Goal: Task Accomplishment & Management: Manage account settings

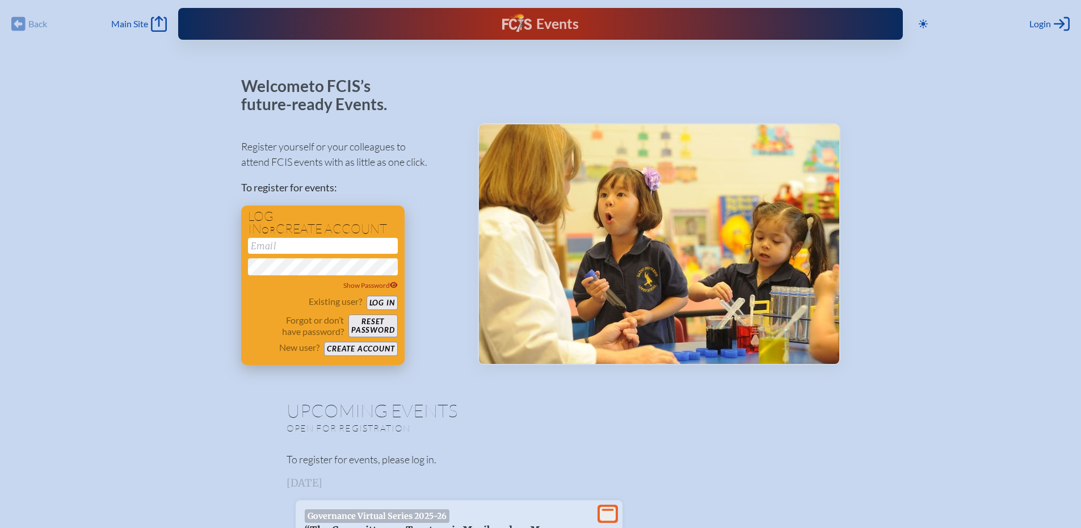
click at [292, 248] on input "email" at bounding box center [323, 246] width 150 height 16
type input "[EMAIL_ADDRESS][DOMAIN_NAME]"
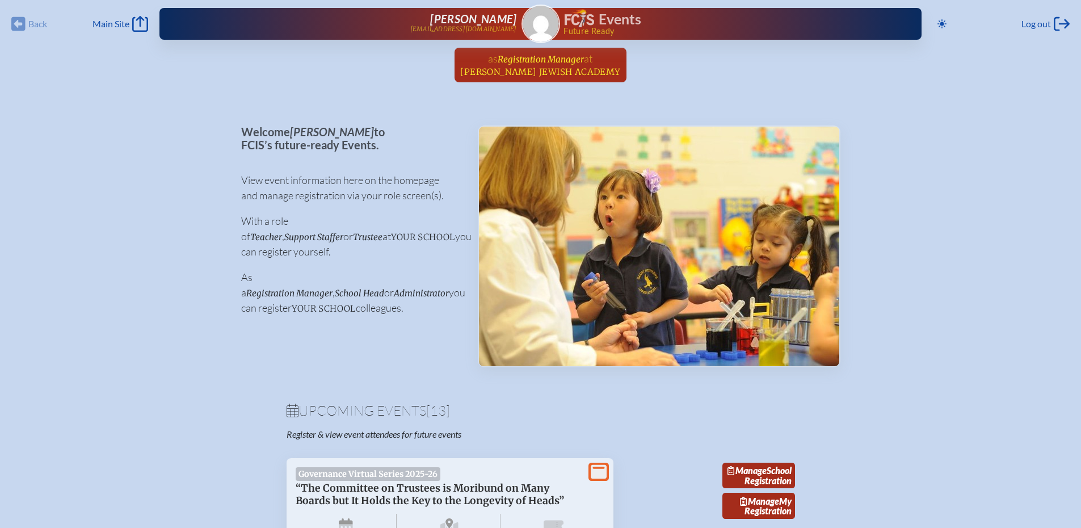
click at [533, 55] on span "Registration Manager" at bounding box center [540, 59] width 86 height 11
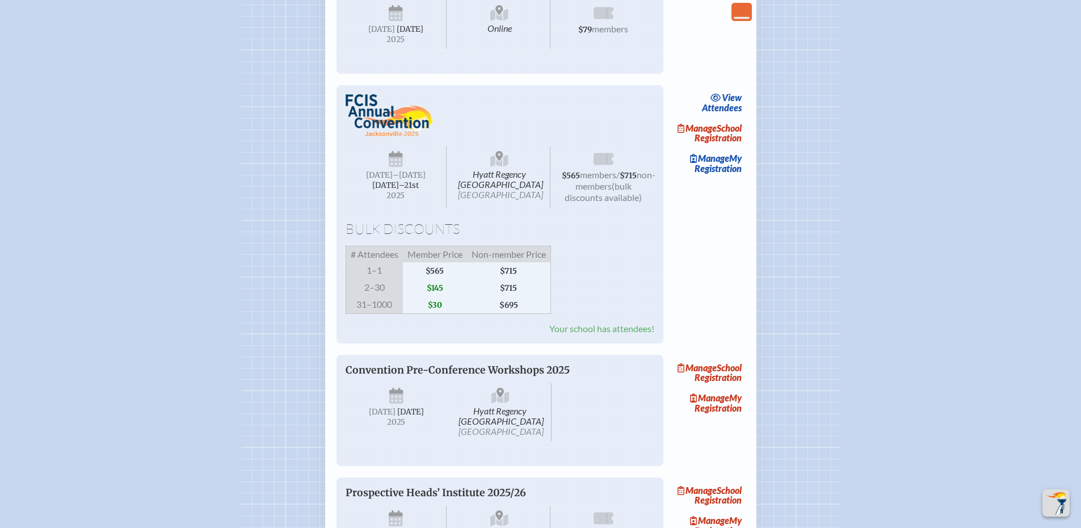
scroll to position [1418, 0]
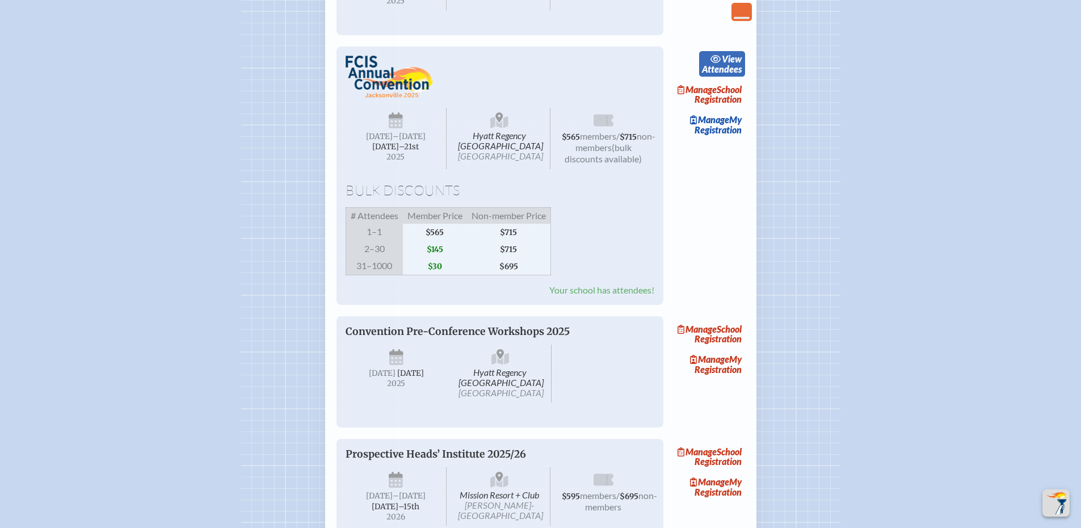
click at [730, 64] on span "view" at bounding box center [732, 58] width 20 height 11
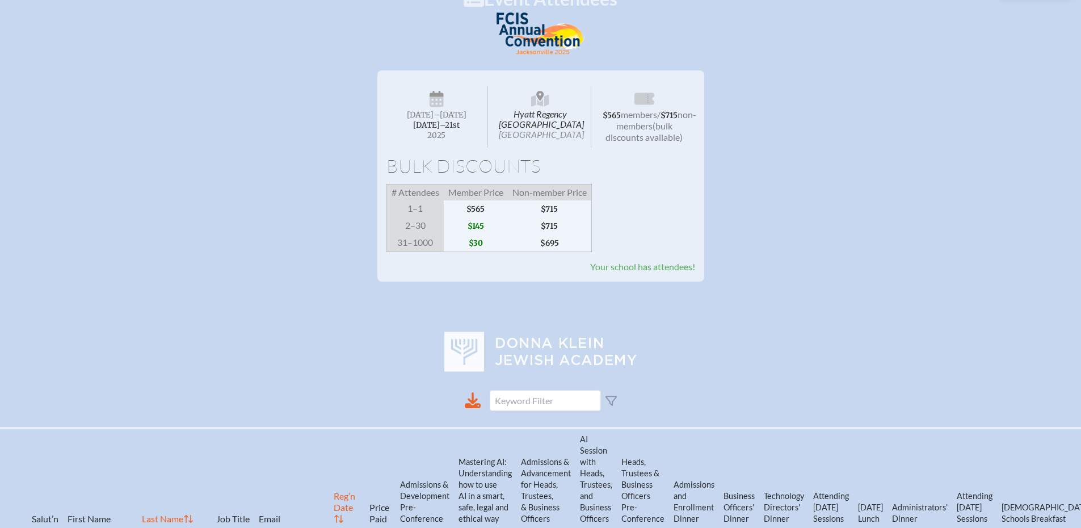
scroll to position [57, 0]
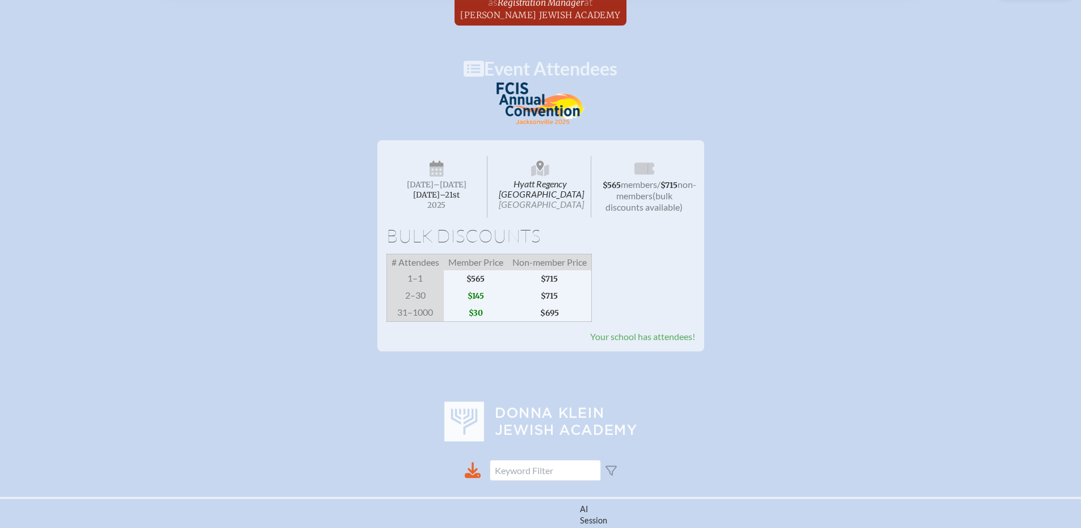
click at [669, 341] on span "Your school has attendees!" at bounding box center [642, 336] width 105 height 11
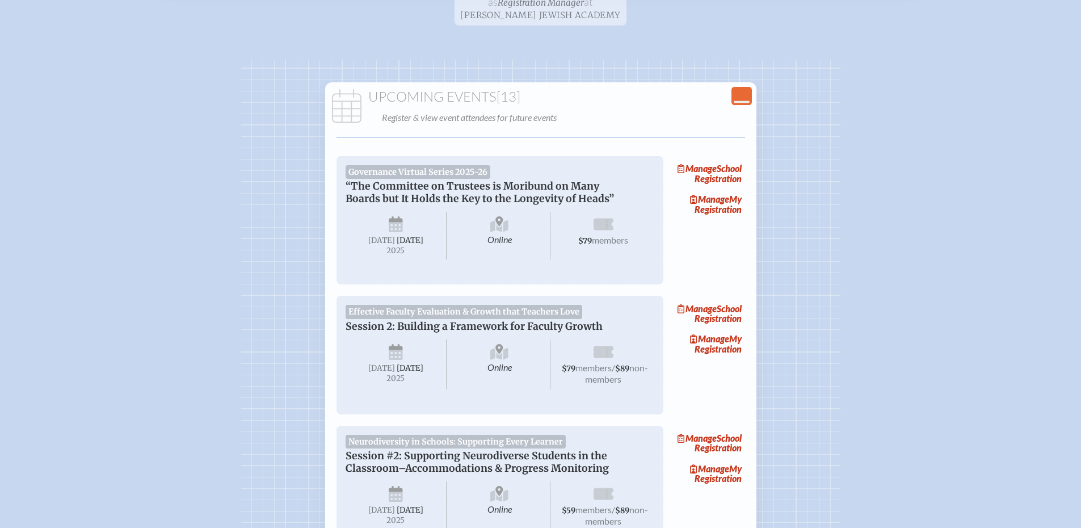
scroll to position [1418, 0]
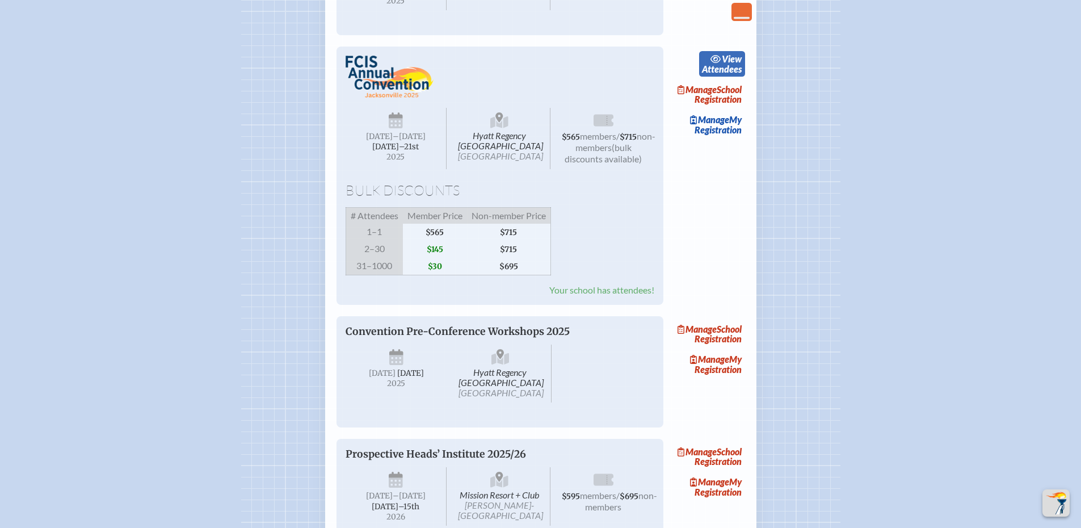
click at [731, 64] on span "view" at bounding box center [732, 58] width 20 height 11
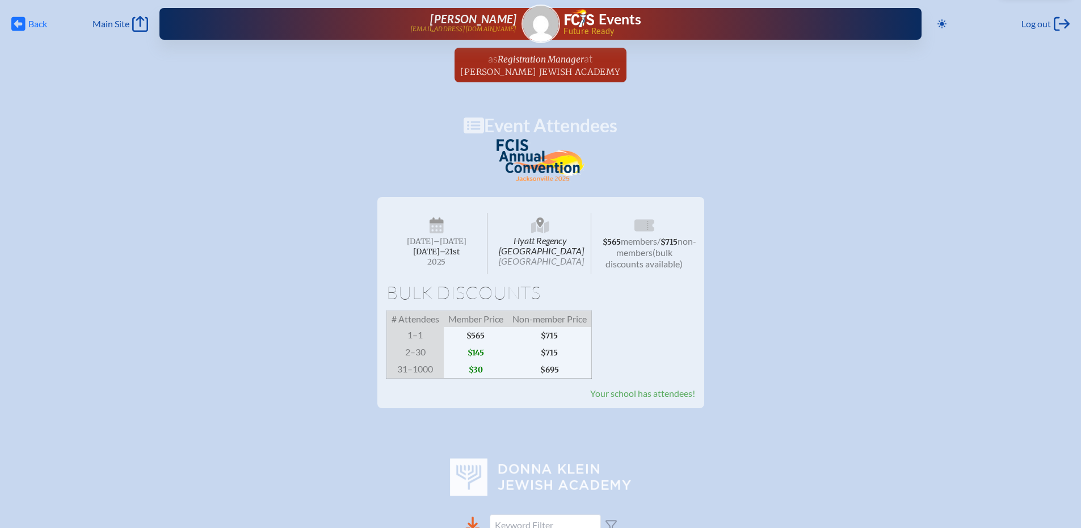
click at [31, 22] on span "Back" at bounding box center [37, 23] width 19 height 11
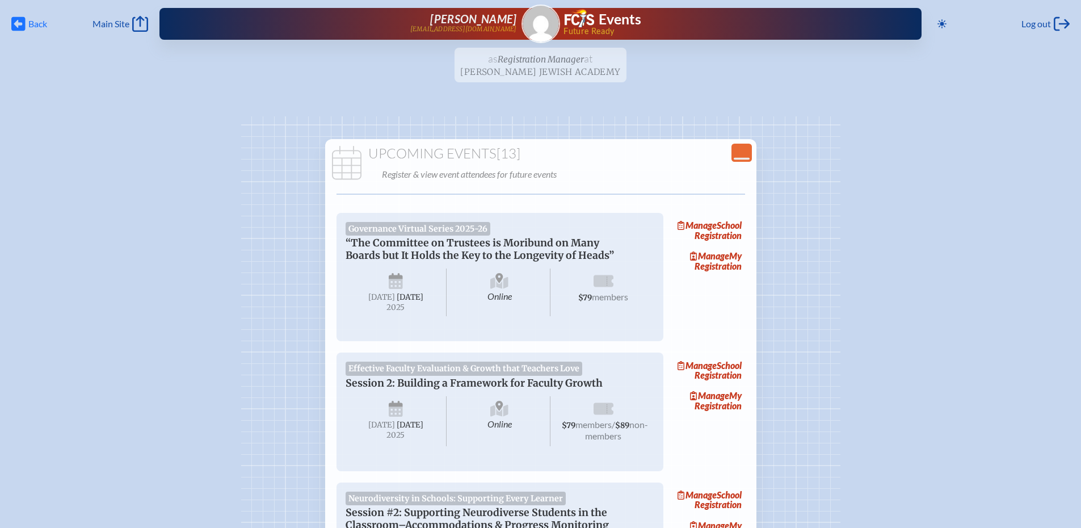
scroll to position [1418, 0]
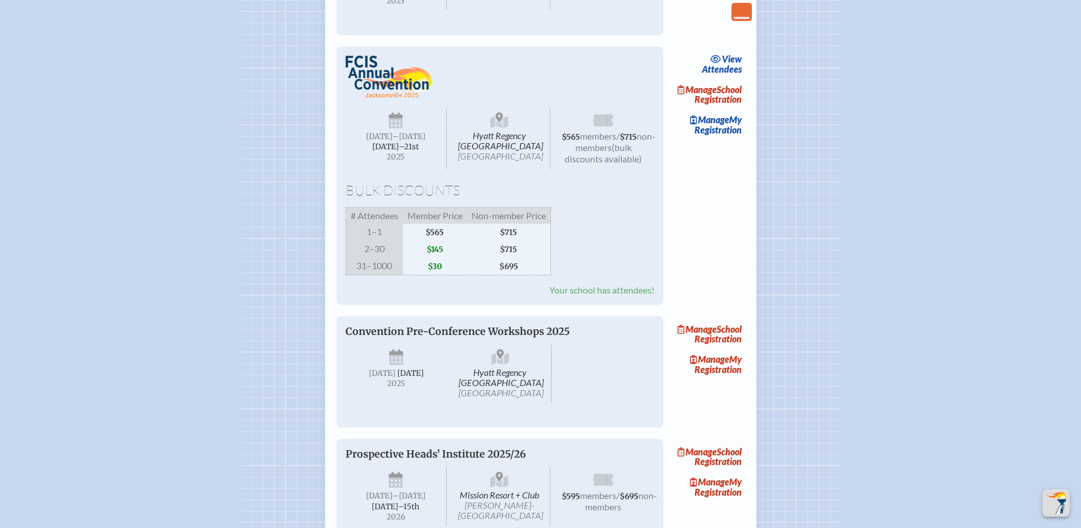
click at [375, 98] on img at bounding box center [389, 77] width 88 height 43
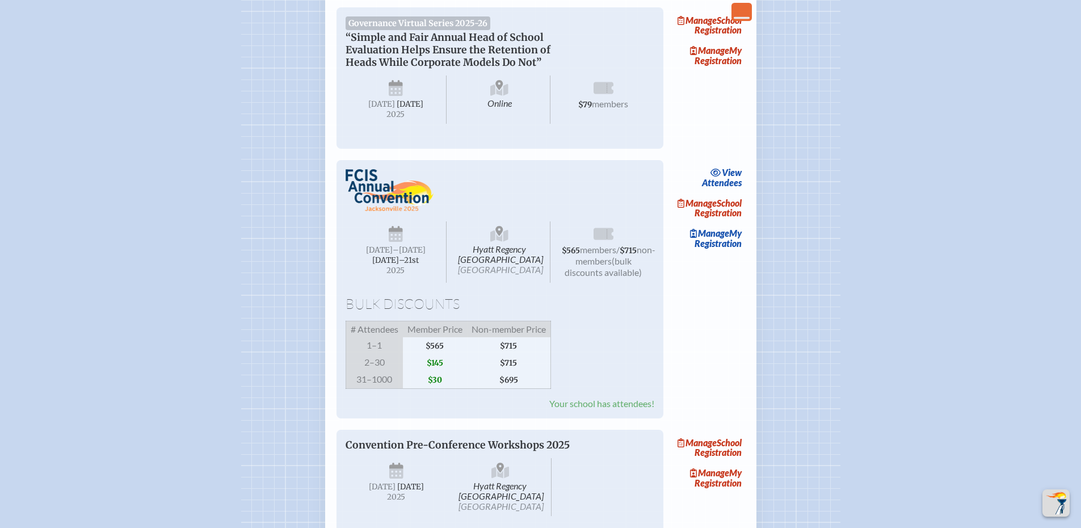
scroll to position [1361, 0]
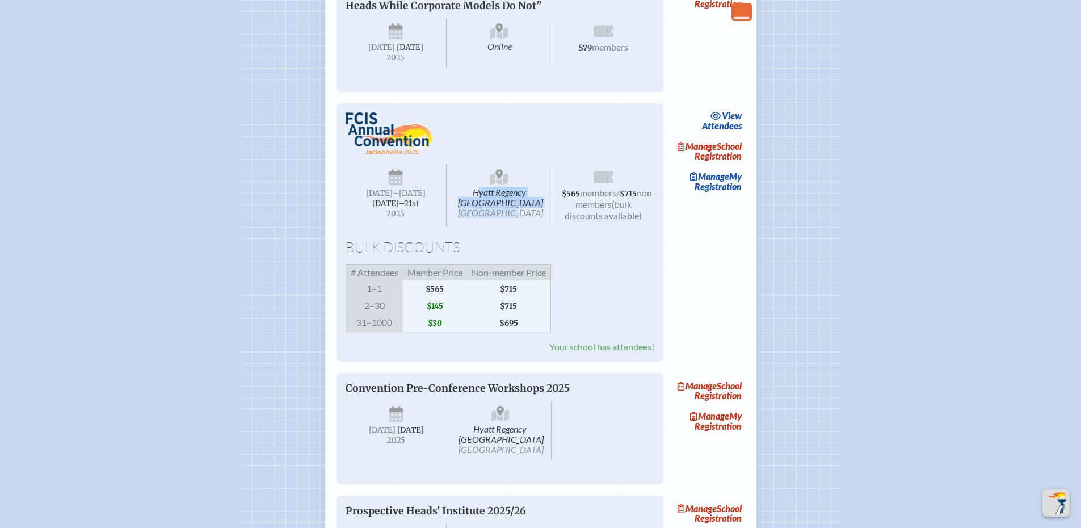
drag, startPoint x: 473, startPoint y: 264, endPoint x: 524, endPoint y: 298, distance: 61.4
click at [524, 226] on span "Hyatt Regency [GEOGRAPHIC_DATA] [GEOGRAPHIC_DATA]" at bounding box center [500, 195] width 102 height 61
copy span "Hyatt Regency [GEOGRAPHIC_DATA] [GEOGRAPHIC_DATA]"
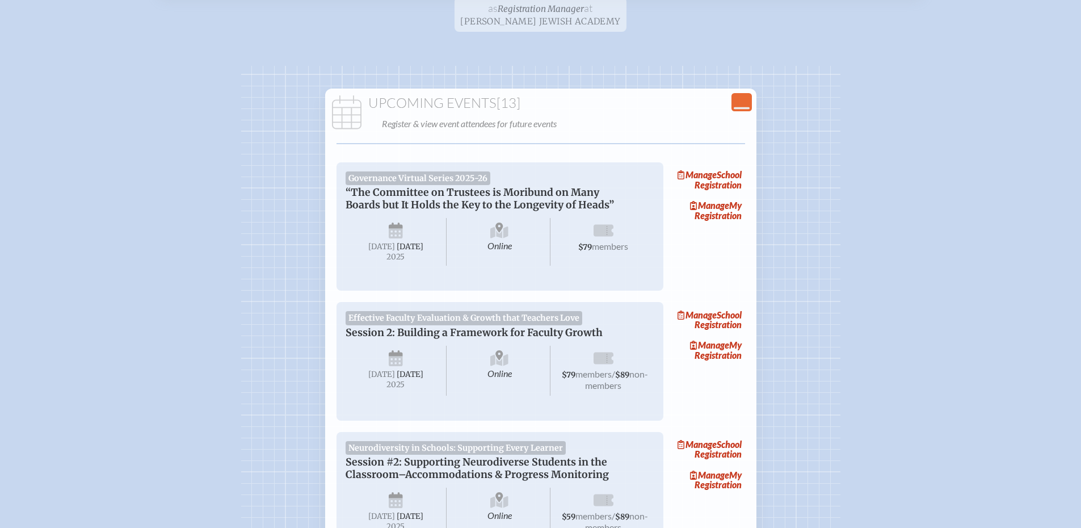
scroll to position [0, 0]
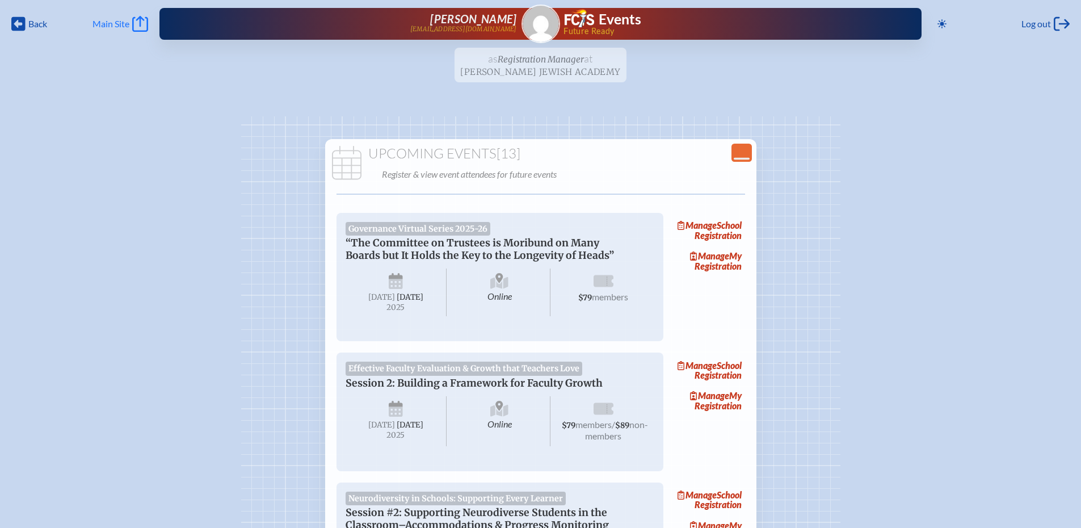
click at [116, 22] on span "Main Site" at bounding box center [110, 23] width 37 height 11
